Goal: Check status

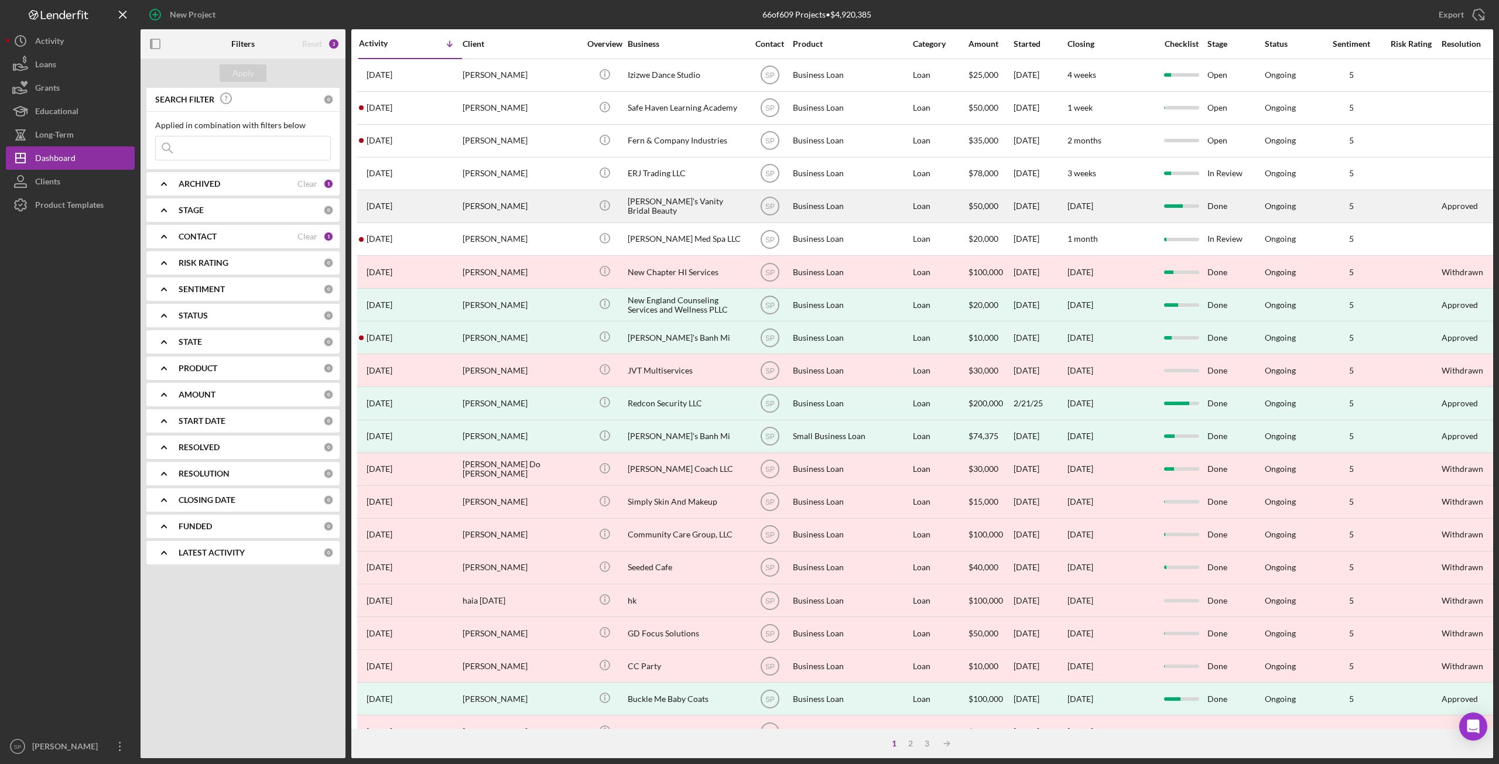
click at [507, 204] on div "[PERSON_NAME]" at bounding box center [521, 206] width 117 height 31
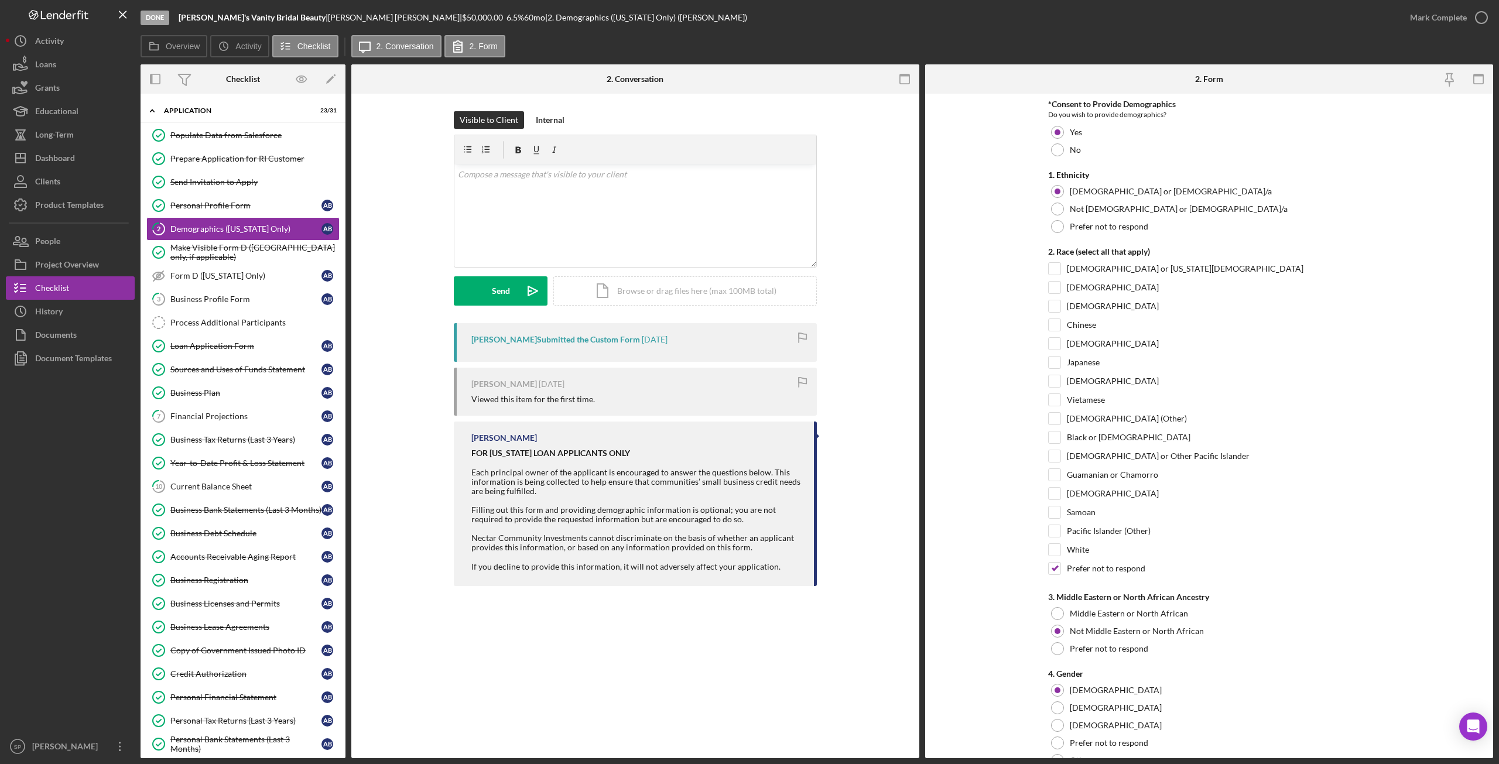
click at [899, 288] on div "Visible to Client Internal v Color teal Color pink Remove color Add row above A…" at bounding box center [635, 217] width 533 height 212
drag, startPoint x: 993, startPoint y: 285, endPoint x: 971, endPoint y: 296, distance: 24.4
click at [993, 285] on form "*Consent to Provide Demographics Do you wish to provide demographics? Yes No 1.…" at bounding box center [1209, 426] width 568 height 665
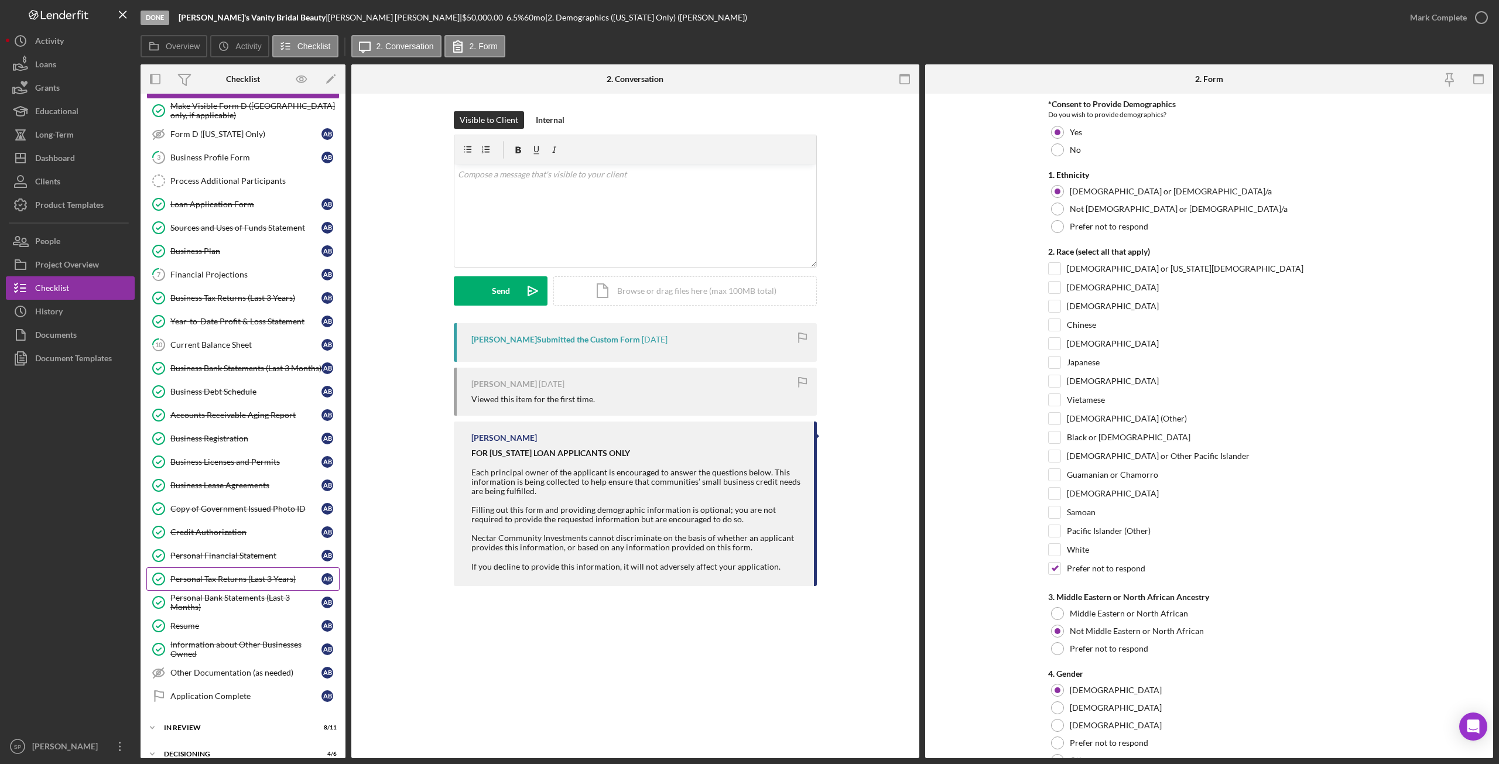
scroll to position [223, 0]
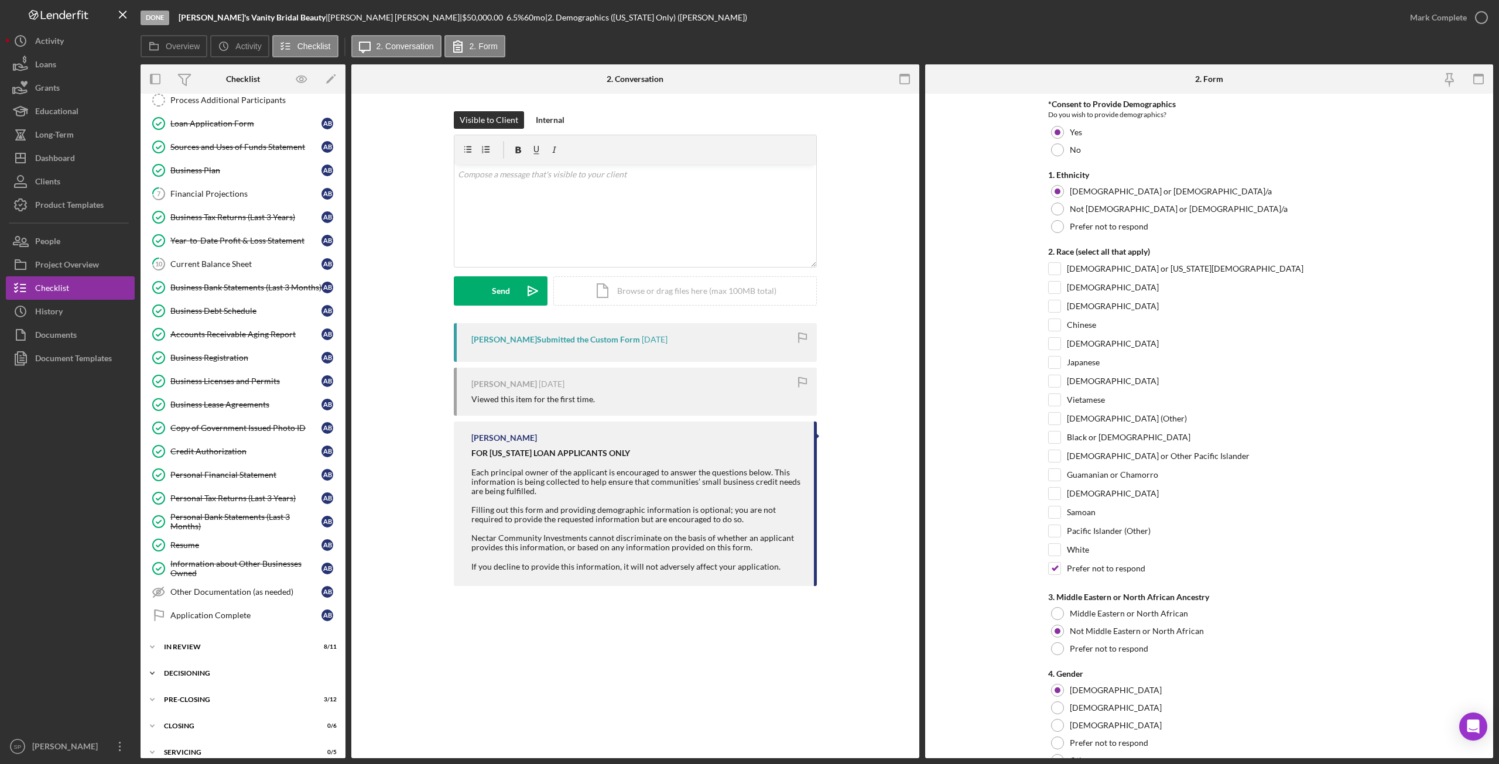
click at [155, 662] on icon "Icon/Expander" at bounding box center [152, 673] width 23 height 23
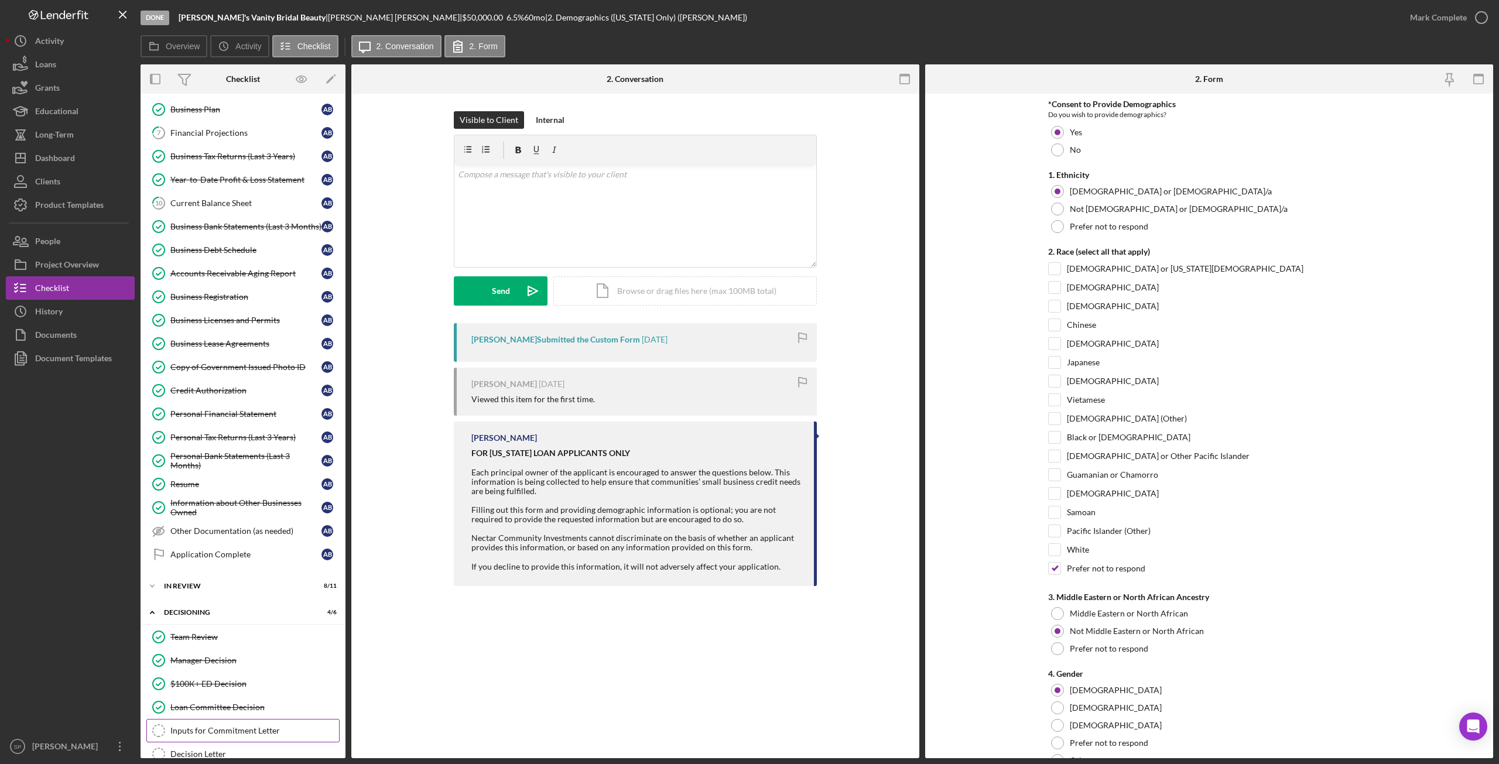
scroll to position [340, 0]
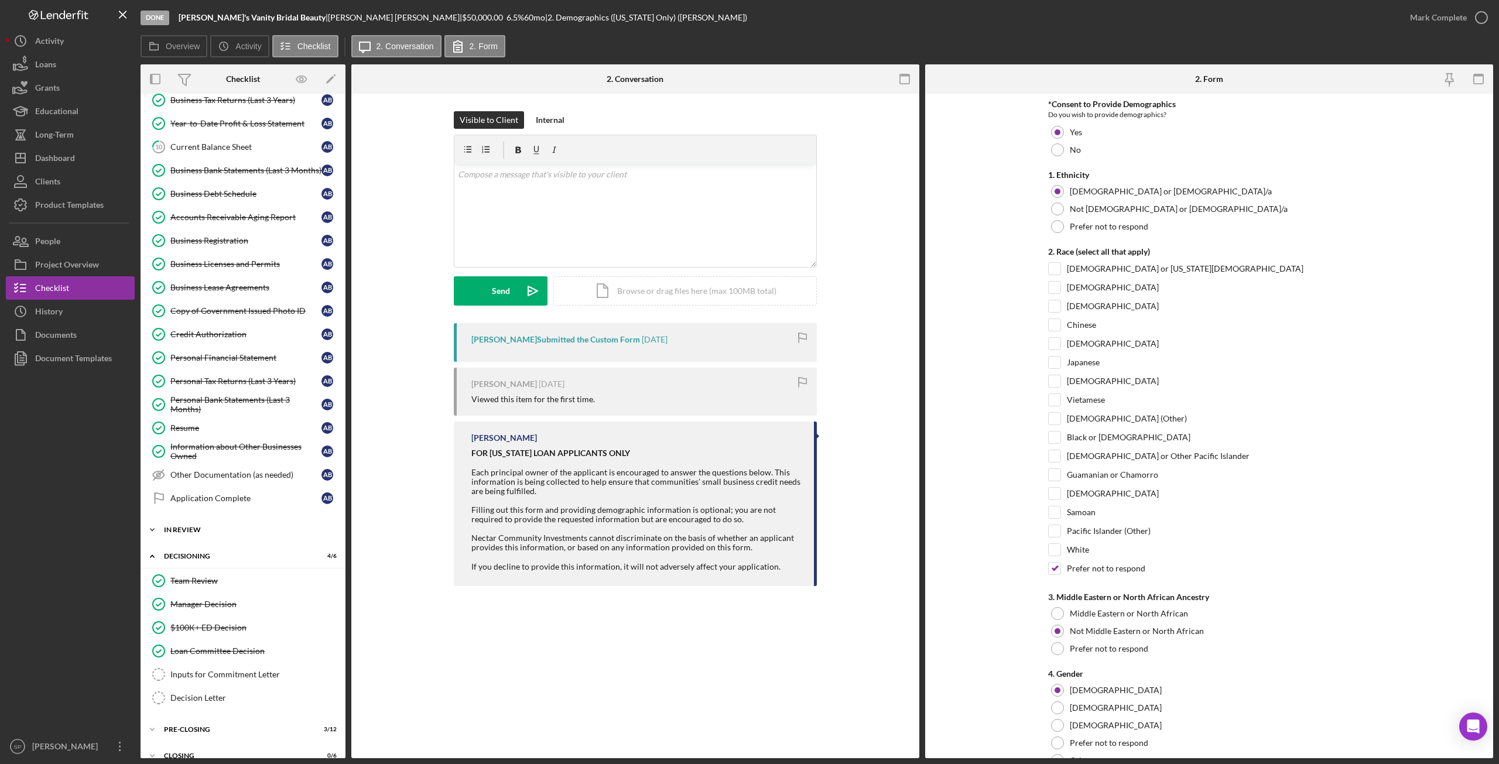
click at [152, 522] on icon "Icon/Expander" at bounding box center [152, 529] width 23 height 23
click at [239, 620] on div "Credit Report & Personal OFAC Check" at bounding box center [245, 624] width 151 height 9
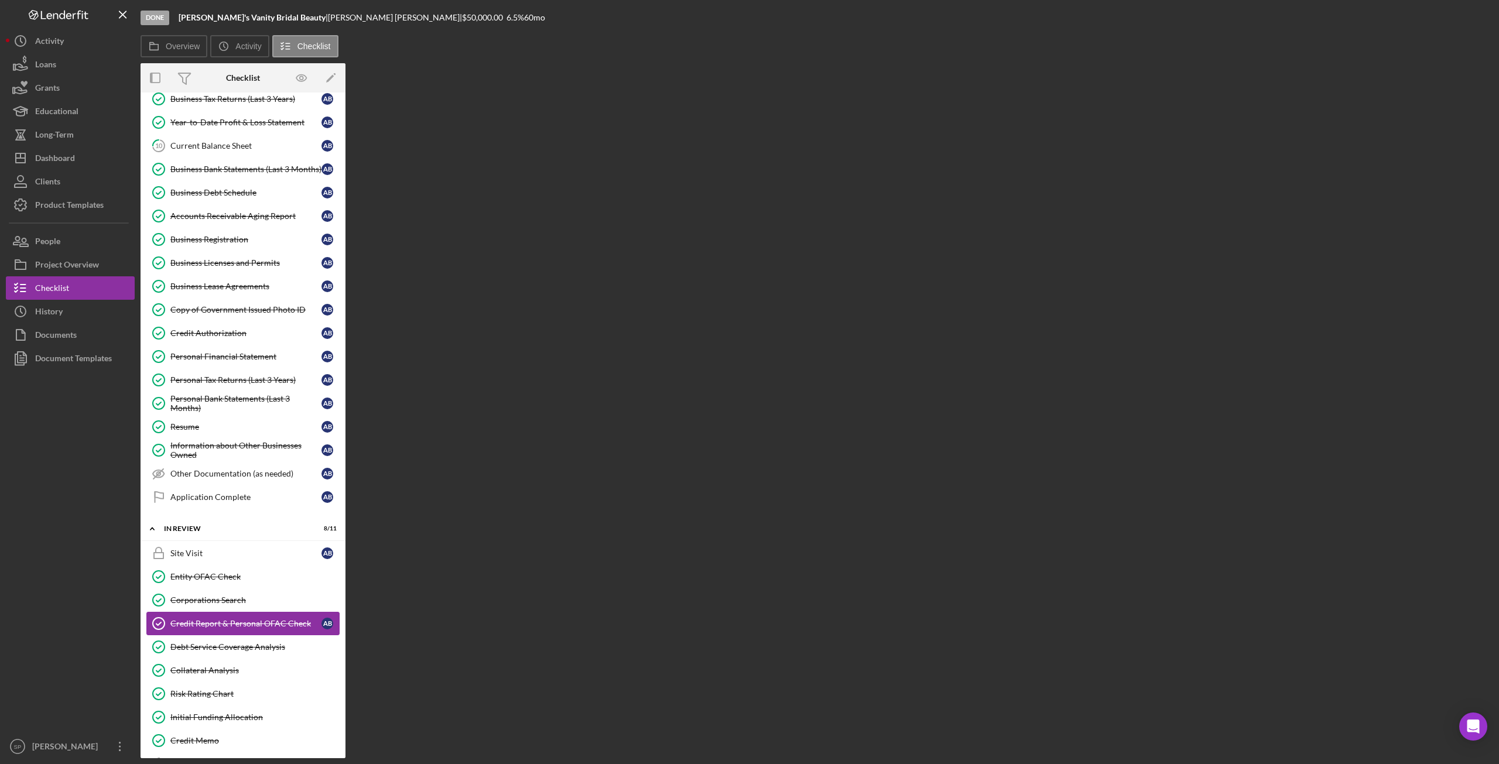
click at [239, 614] on link "Credit Report & Personal OFAC Check Credit Report & Personal OFAC Check A B" at bounding box center [242, 623] width 193 height 23
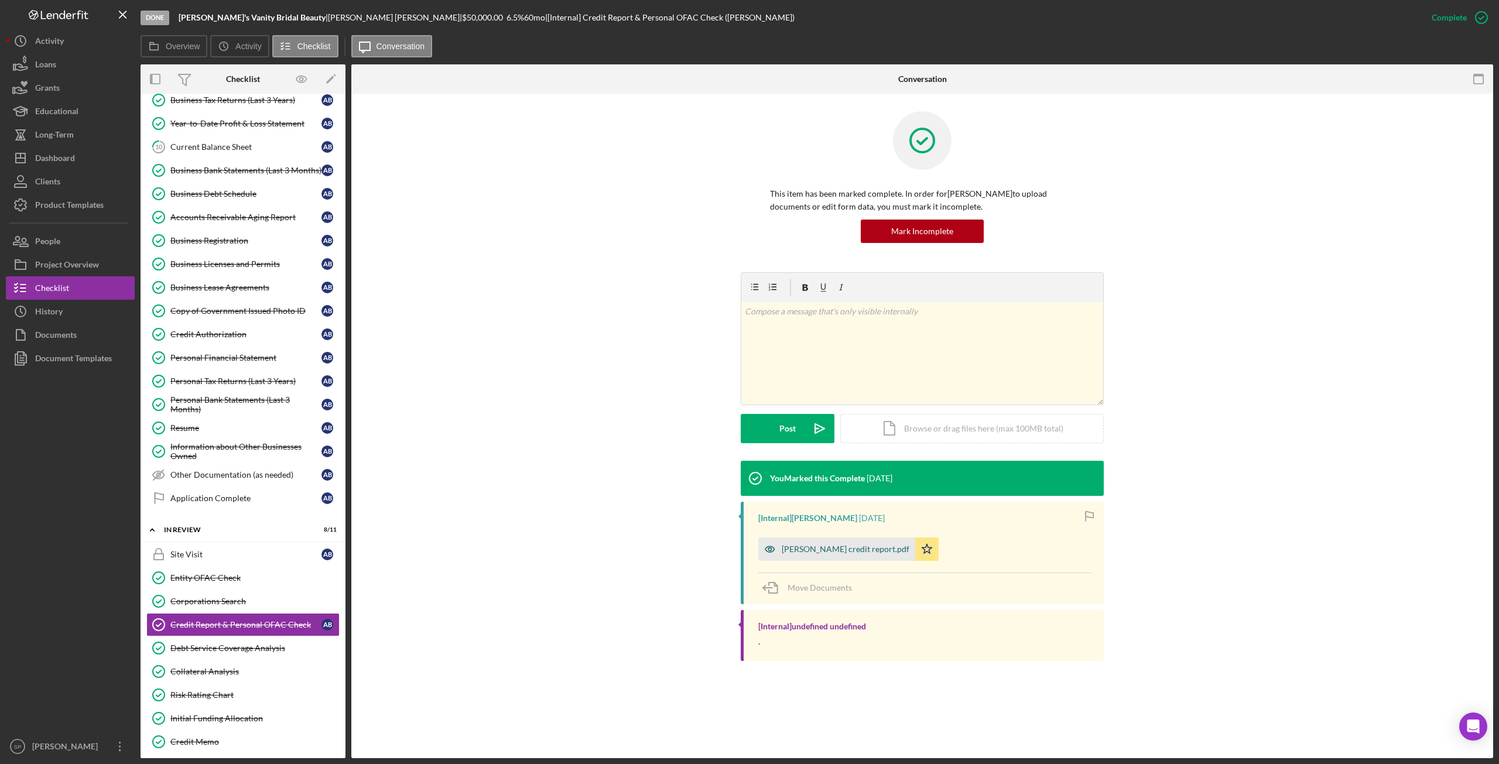
click at [851, 545] on div "[PERSON_NAME] credit report.pdf" at bounding box center [846, 549] width 128 height 9
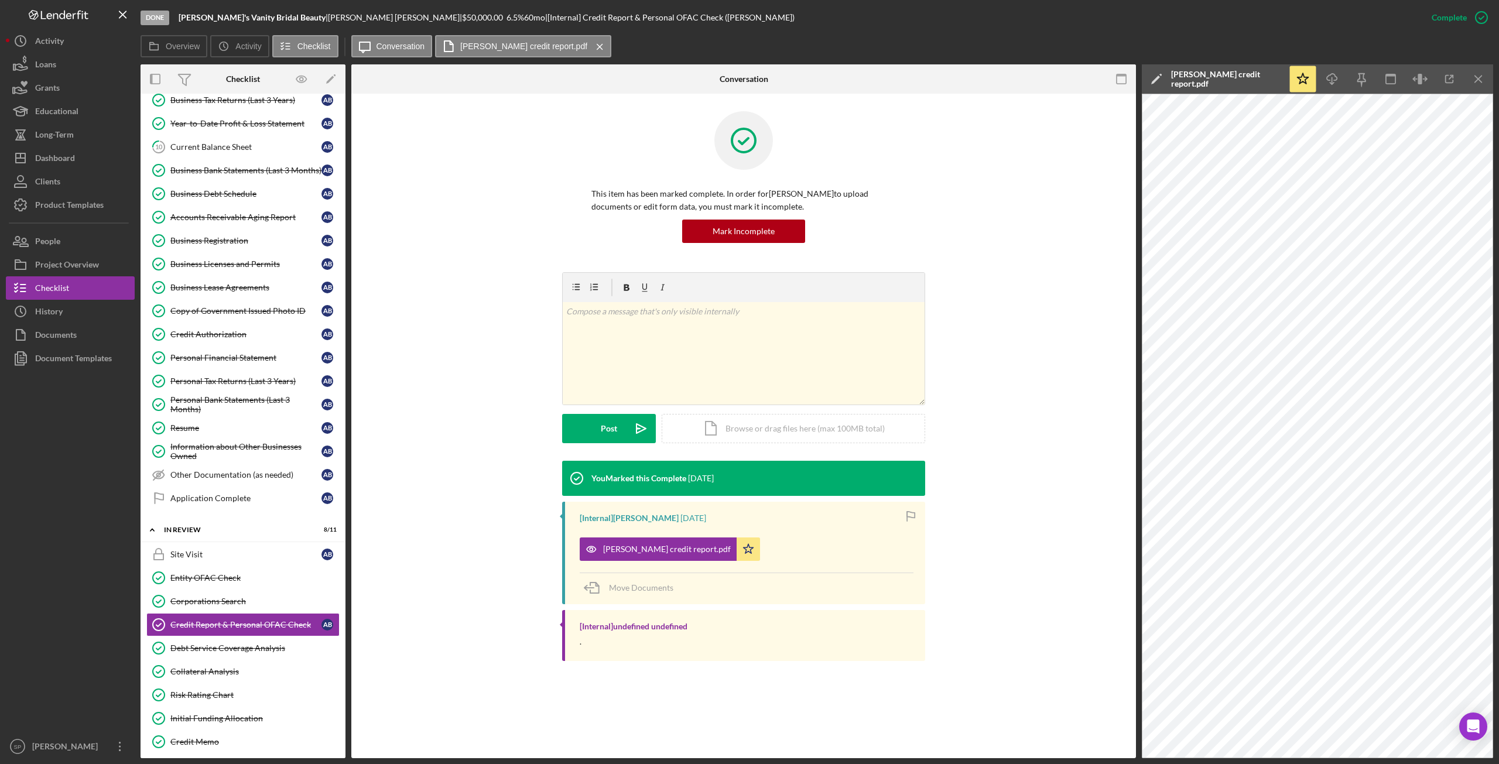
click at [1074, 495] on div "You Marked this Complete [DATE] [Internal] [PERSON_NAME] [DATE] [PERSON_NAME] c…" at bounding box center [743, 564] width 749 height 206
drag, startPoint x: 1001, startPoint y: 228, endPoint x: 1007, endPoint y: 221, distance: 9.1
